Goal: Task Accomplishment & Management: Use online tool/utility

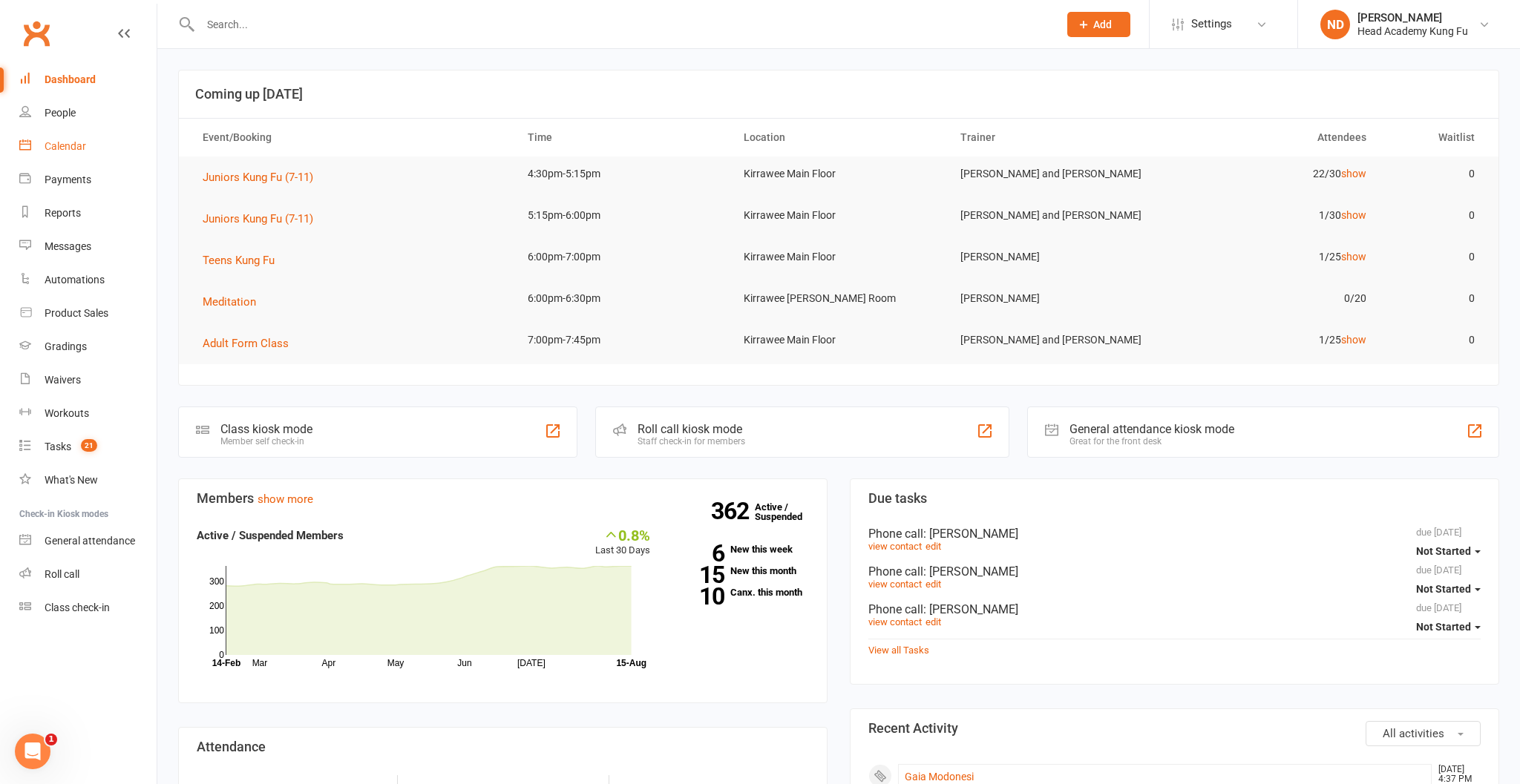
click at [76, 145] on div "Calendar" at bounding box center [65, 146] width 41 height 12
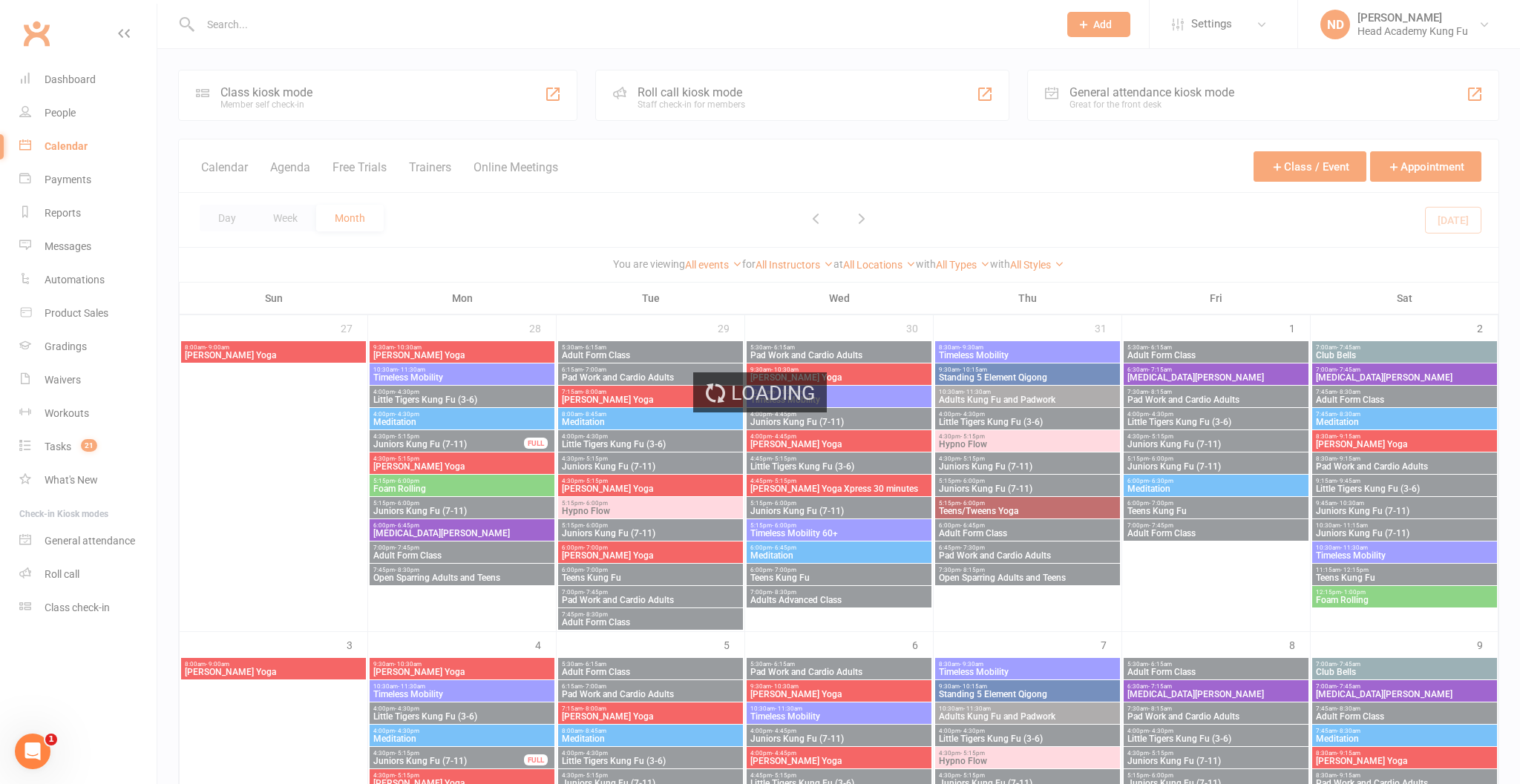
scroll to position [0, 1]
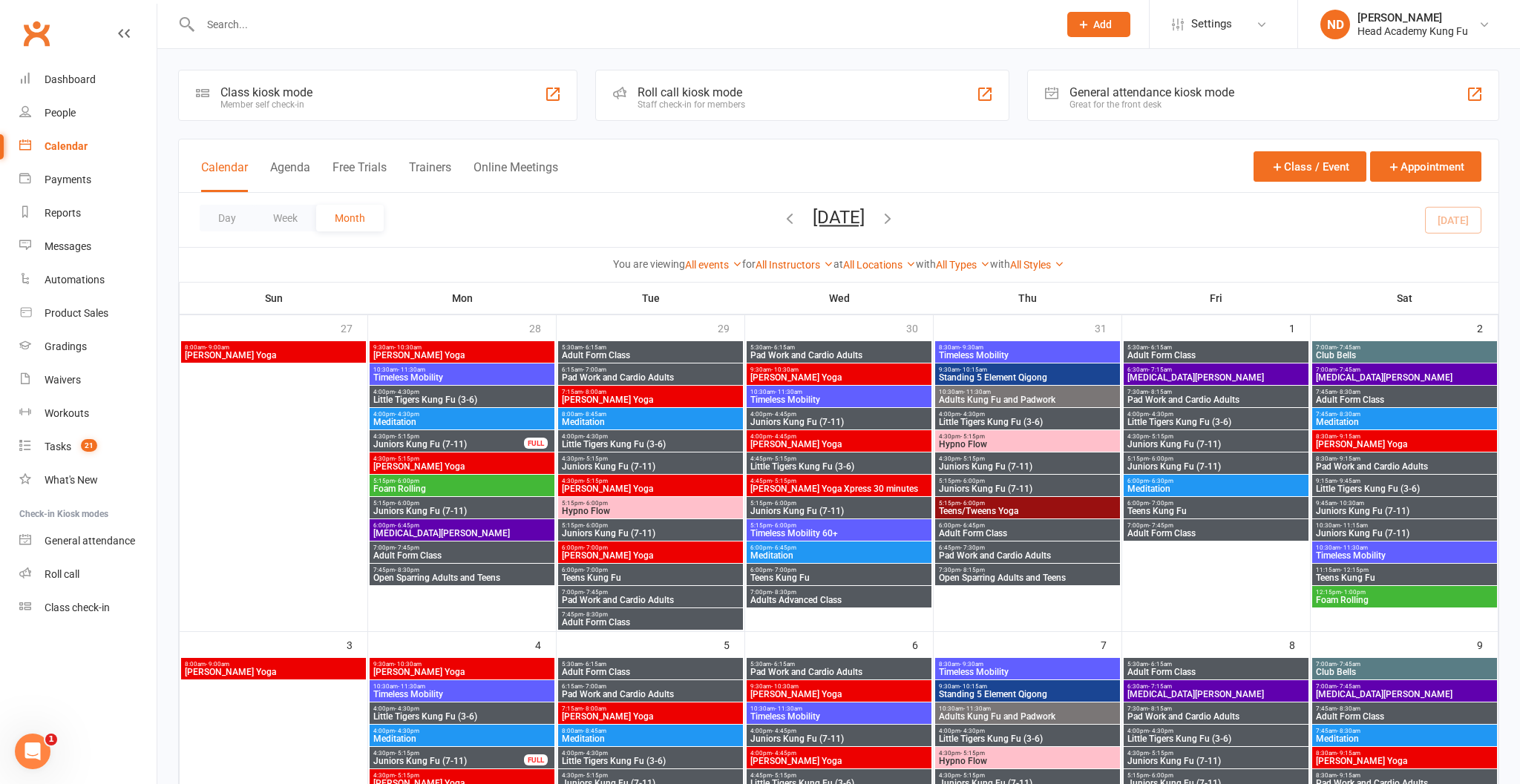
click at [699, 95] on div "Roll call kiosk mode" at bounding box center [691, 92] width 107 height 14
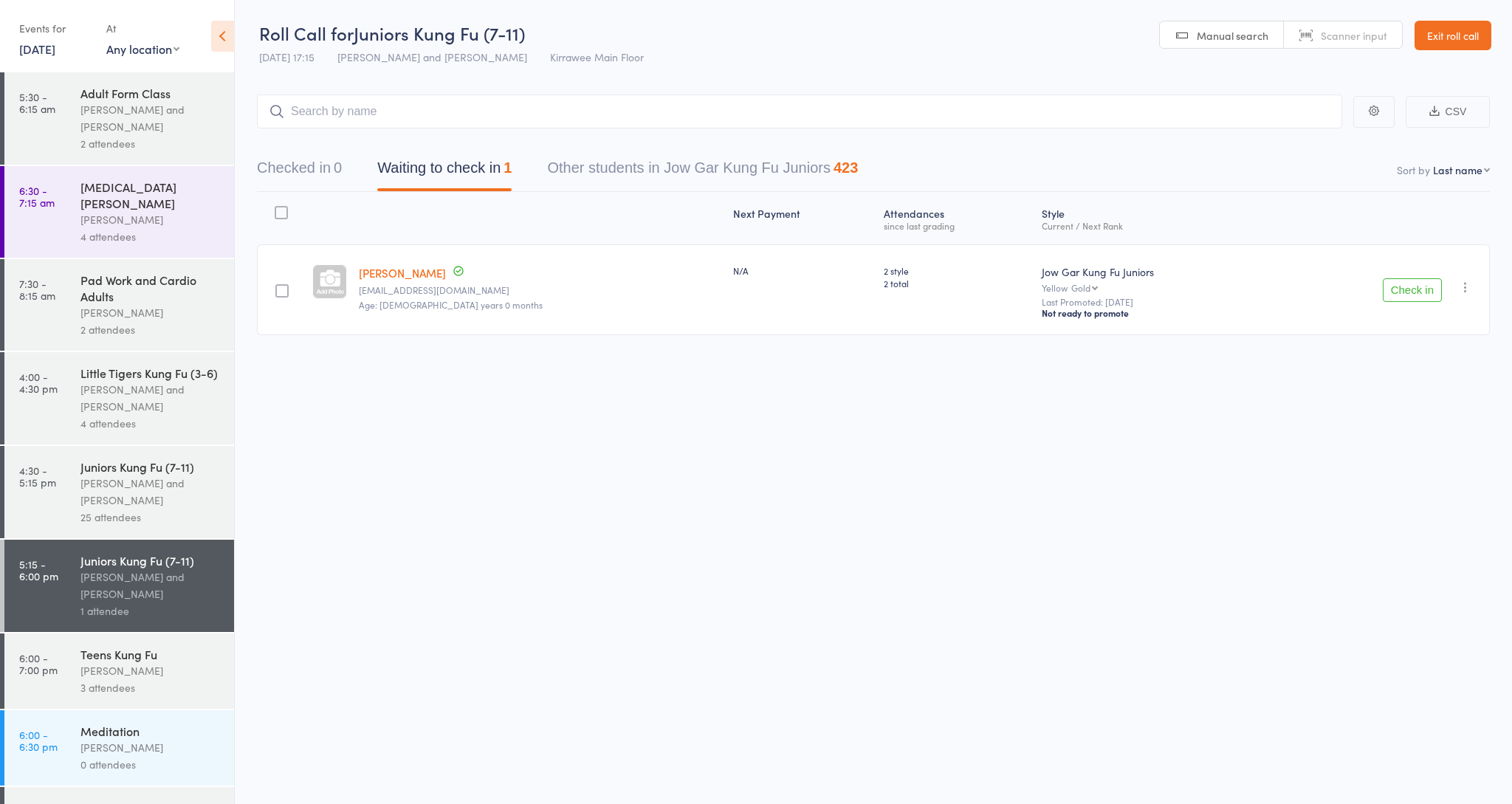
click at [119, 710] on div "Meditation [PERSON_NAME] 0 attendees" at bounding box center [157, 748] width 154 height 75
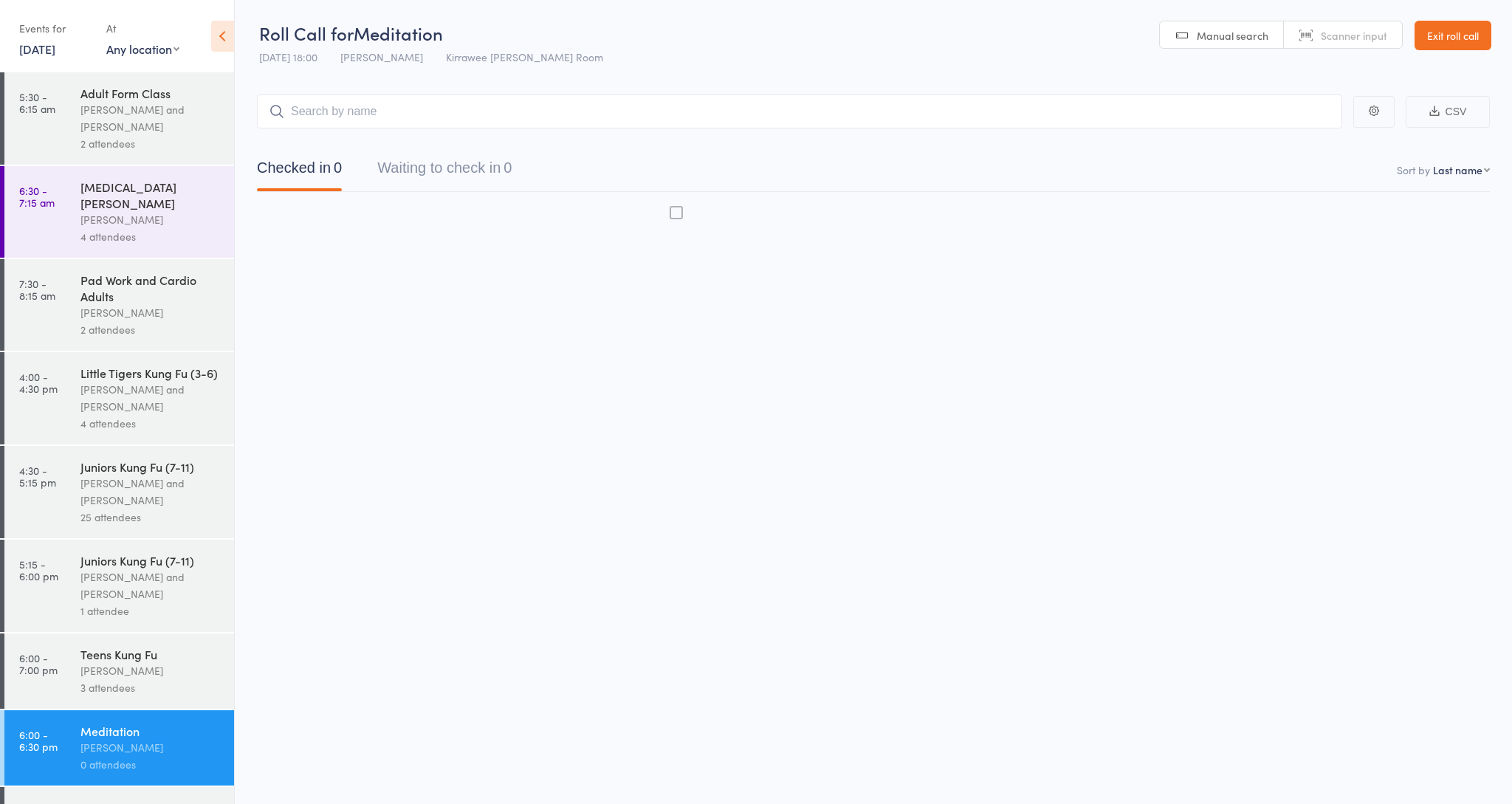
click at [127, 723] on div "Meditation" at bounding box center [150, 731] width 141 height 16
click at [221, 44] on icon at bounding box center [222, 36] width 23 height 31
